Goal: Browse casually

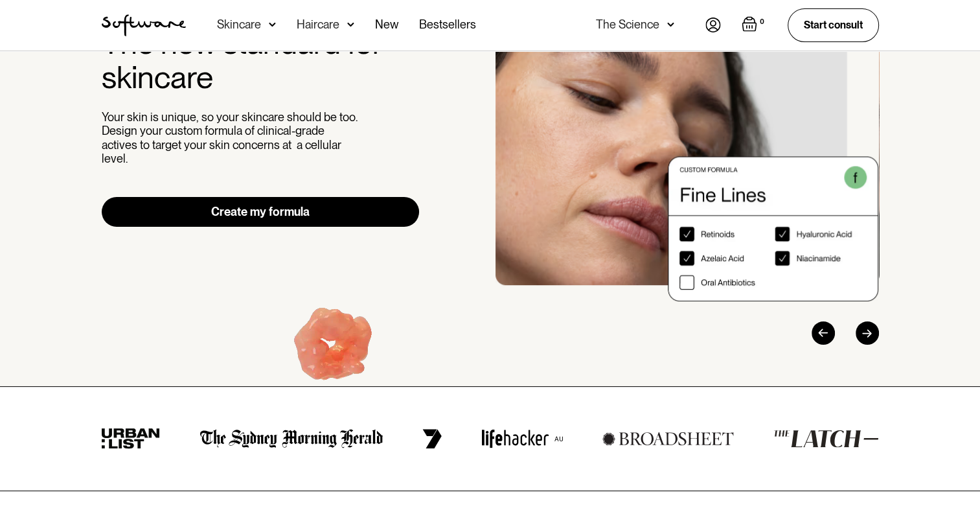
scroll to position [65, 0]
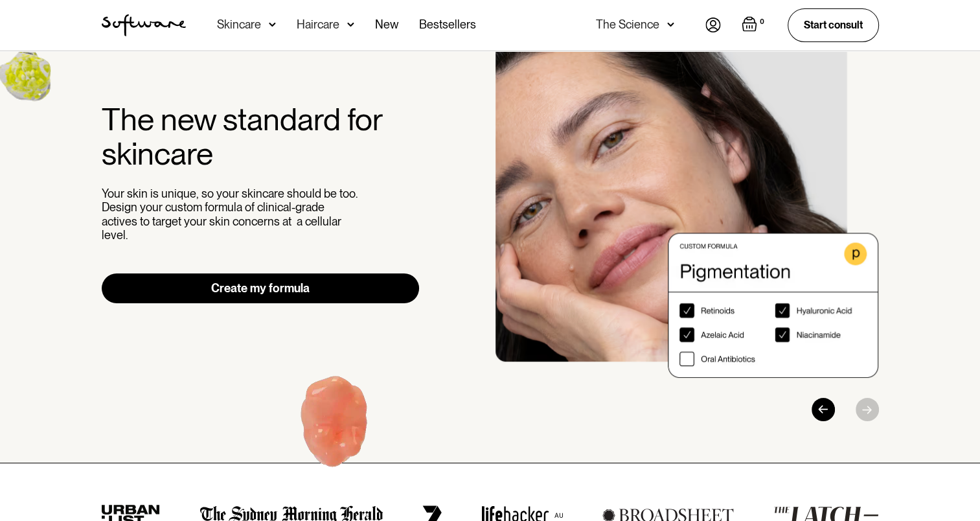
click at [710, 354] on img "3 / 3" at bounding box center [686, 203] width 383 height 350
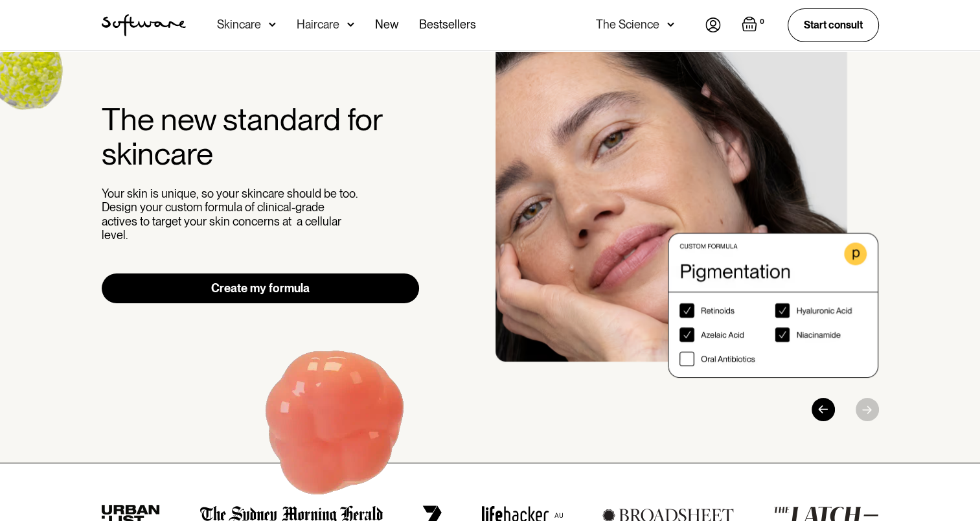
click at [694, 357] on img "3 / 3" at bounding box center [686, 203] width 383 height 350
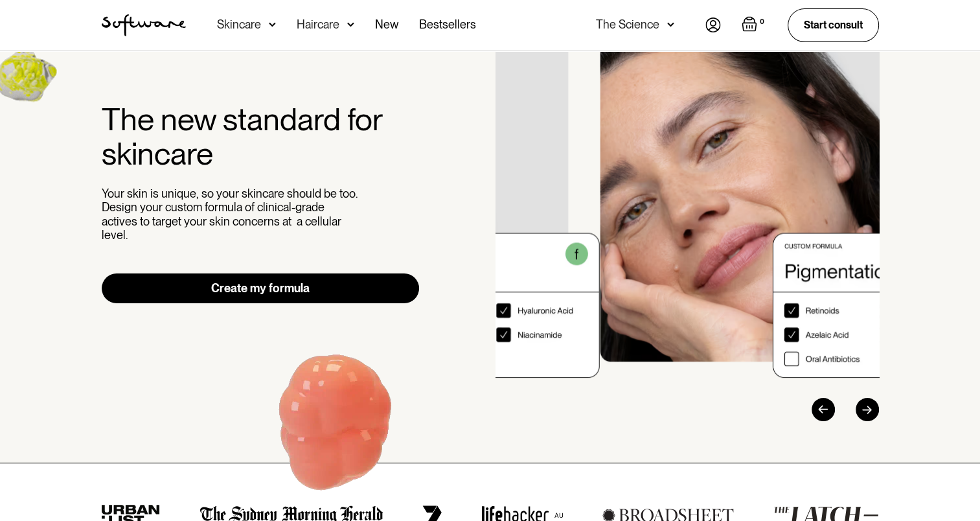
click at [788, 357] on img "3 / 3" at bounding box center [790, 203] width 383 height 350
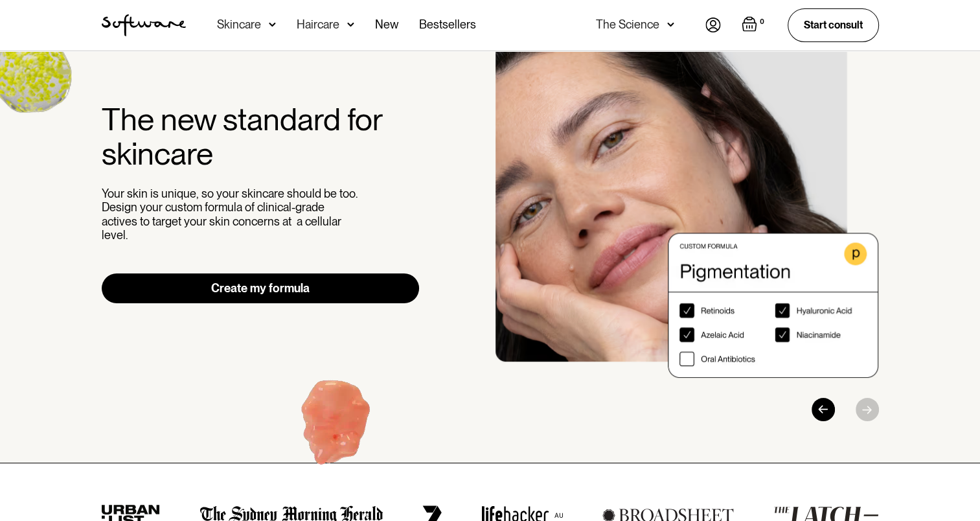
click at [862, 407] on div at bounding box center [817, 408] width 121 height 23
click at [824, 414] on div "Previous slide" at bounding box center [822, 408] width 23 height 23
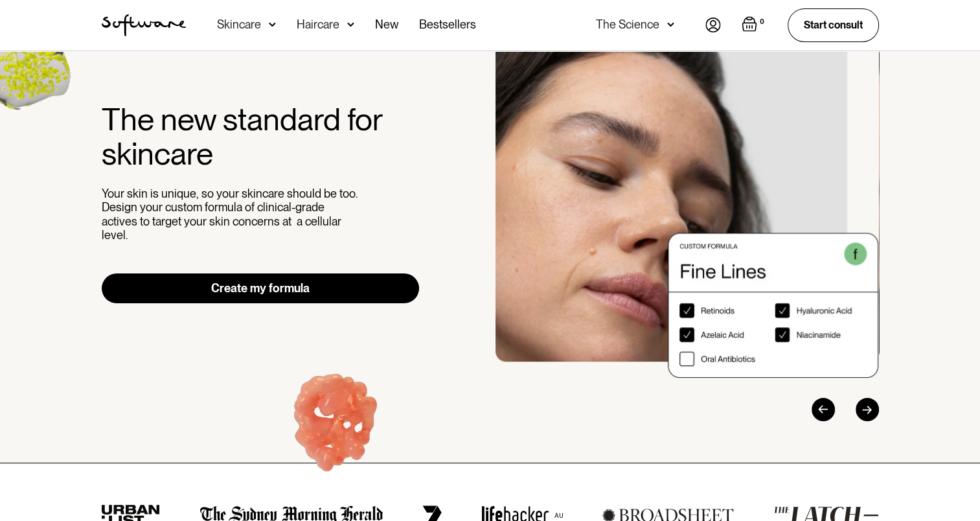
click at [821, 412] on div "Previous slide" at bounding box center [822, 408] width 23 height 23
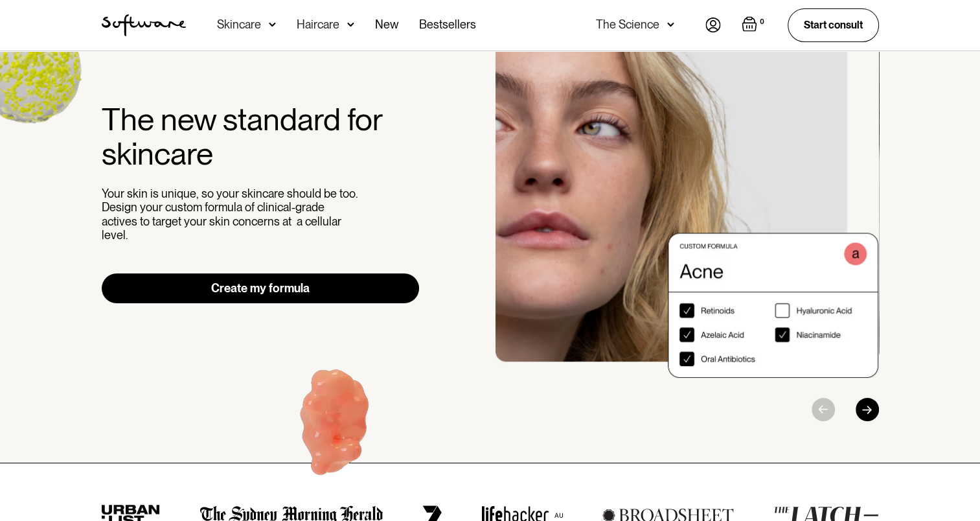
click at [820, 412] on div at bounding box center [817, 408] width 121 height 23
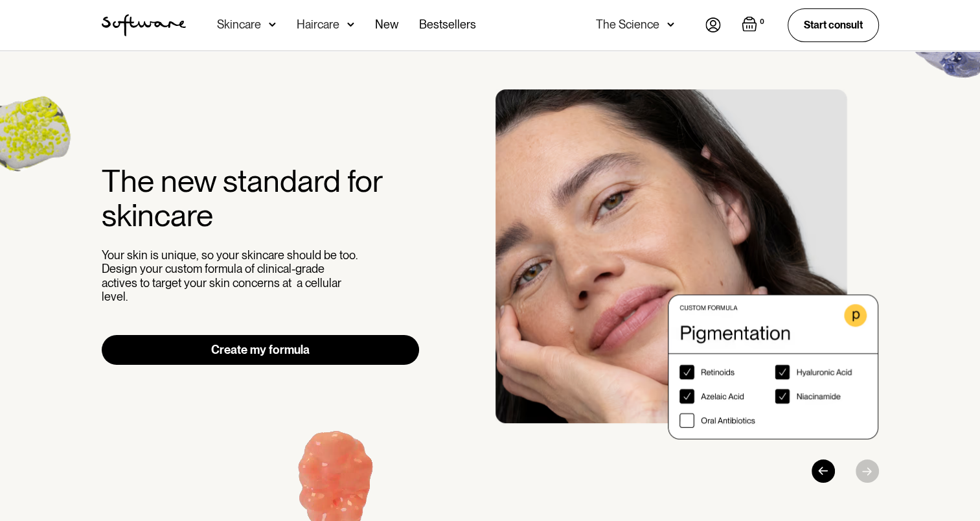
scroll to position [0, 0]
